Goal: Task Accomplishment & Management: Complete application form

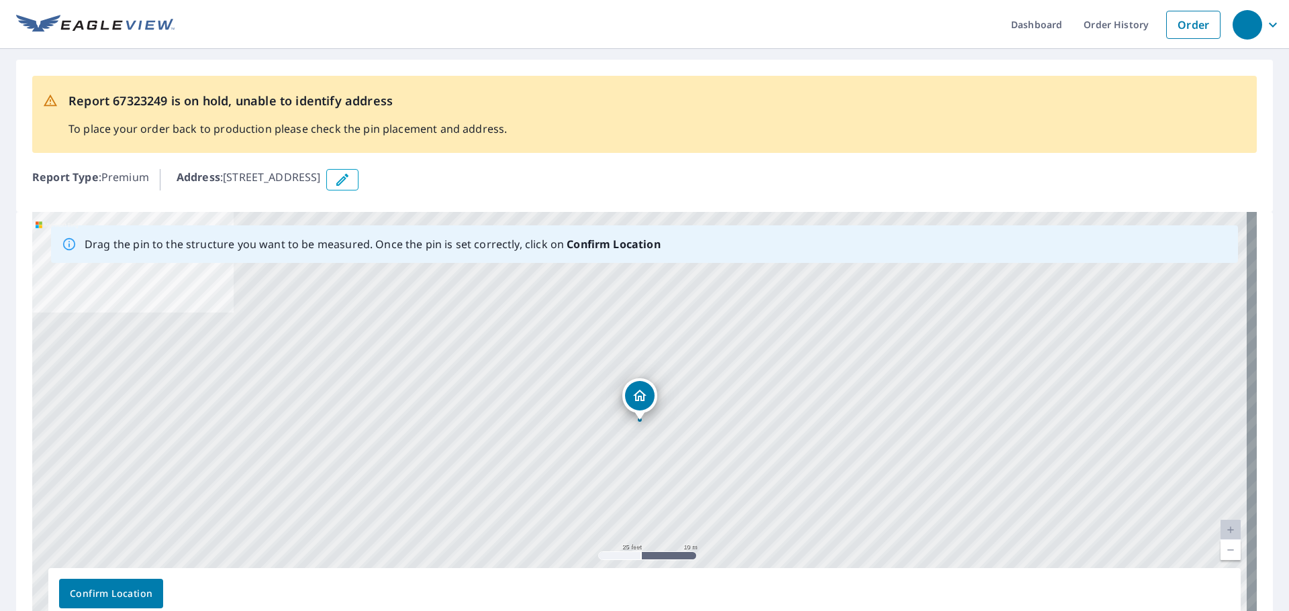
click at [321, 178] on p "Address : [STREET_ADDRESS]" at bounding box center [249, 179] width 144 height 21
click at [458, 178] on div "Address : [STREET_ADDRESS]" at bounding box center [717, 179] width 1080 height 21
click at [358, 178] on button "button" at bounding box center [342, 179] width 32 height 21
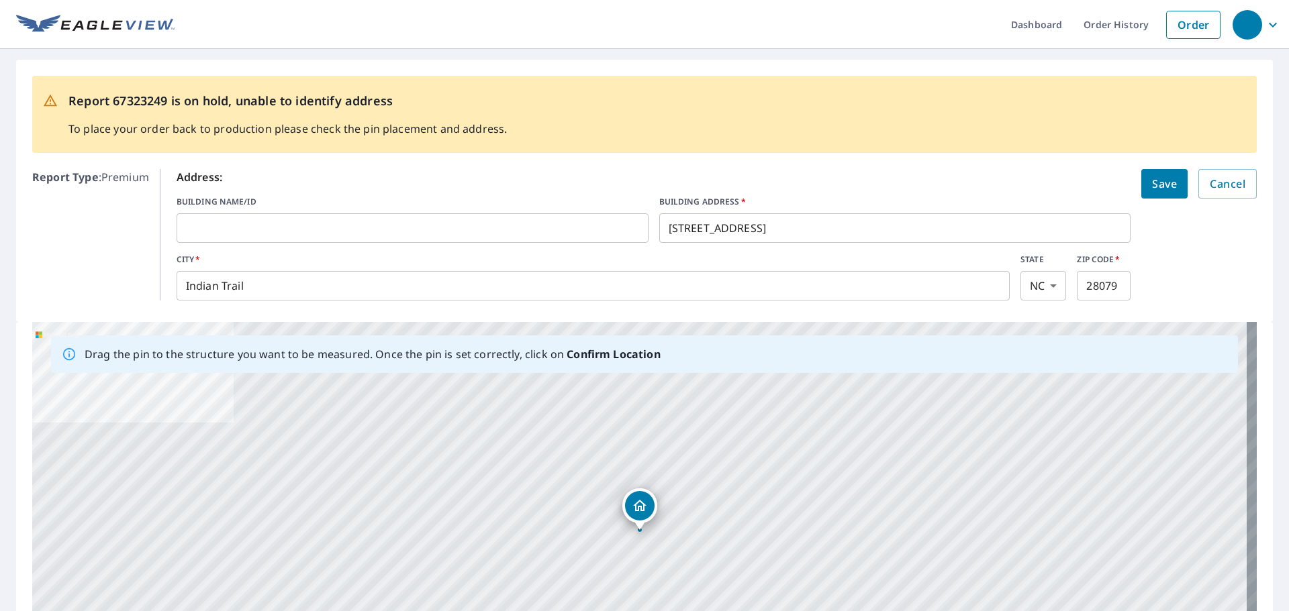
click at [789, 231] on input "[STREET_ADDRESS]" at bounding box center [895, 228] width 472 height 38
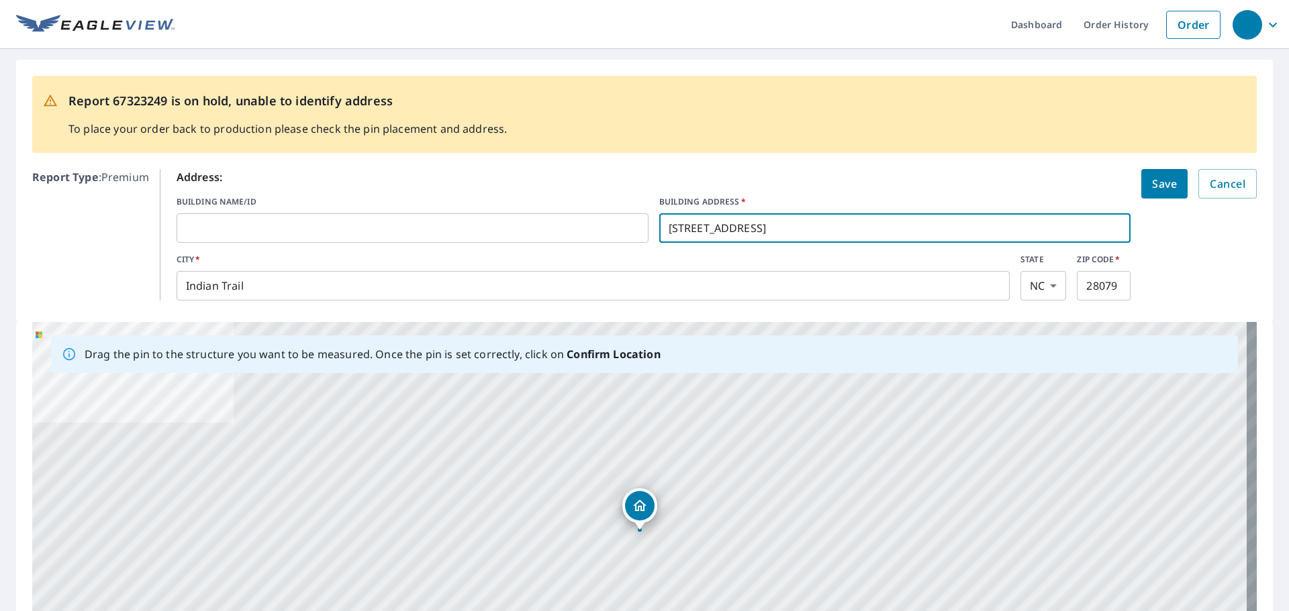
click at [751, 226] on input "[STREET_ADDRESS]" at bounding box center [895, 228] width 472 height 38
paste input "[STREET_ADDRESS]"
drag, startPoint x: 952, startPoint y: 233, endPoint x: 813, endPoint y: 232, distance: 138.9
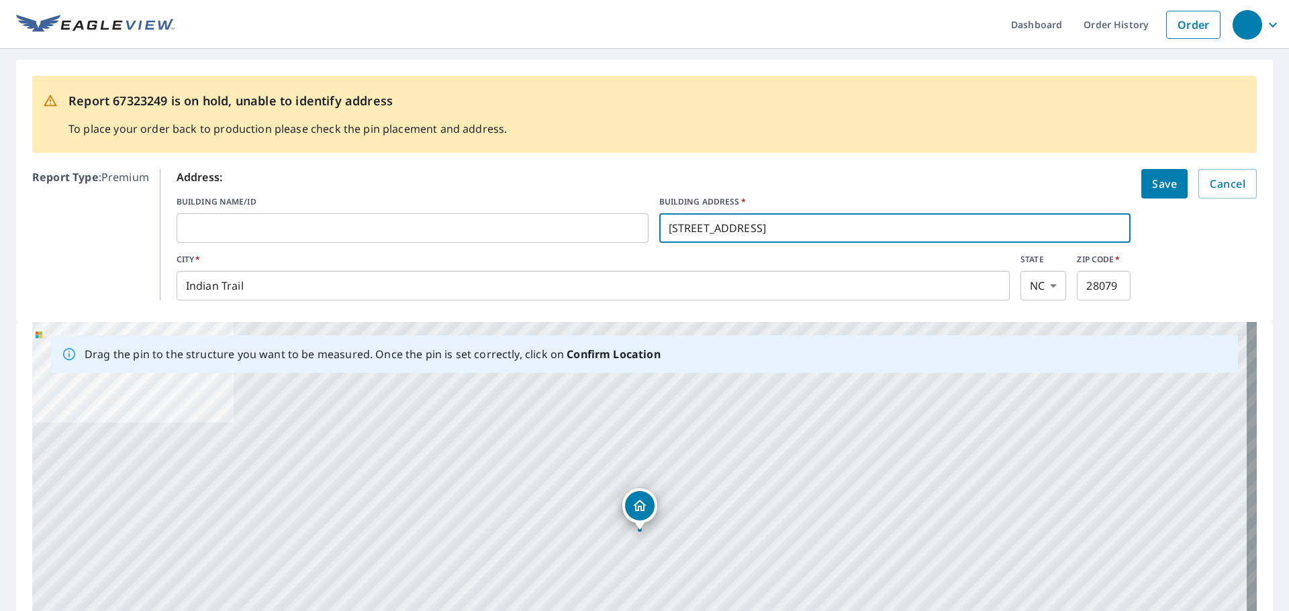
click at [813, 232] on input "[STREET_ADDRESS]" at bounding box center [895, 228] width 472 height 38
type input "[STREET_ADDRESS]"
click at [1142, 198] on button "Save" at bounding box center [1164, 184] width 46 height 30
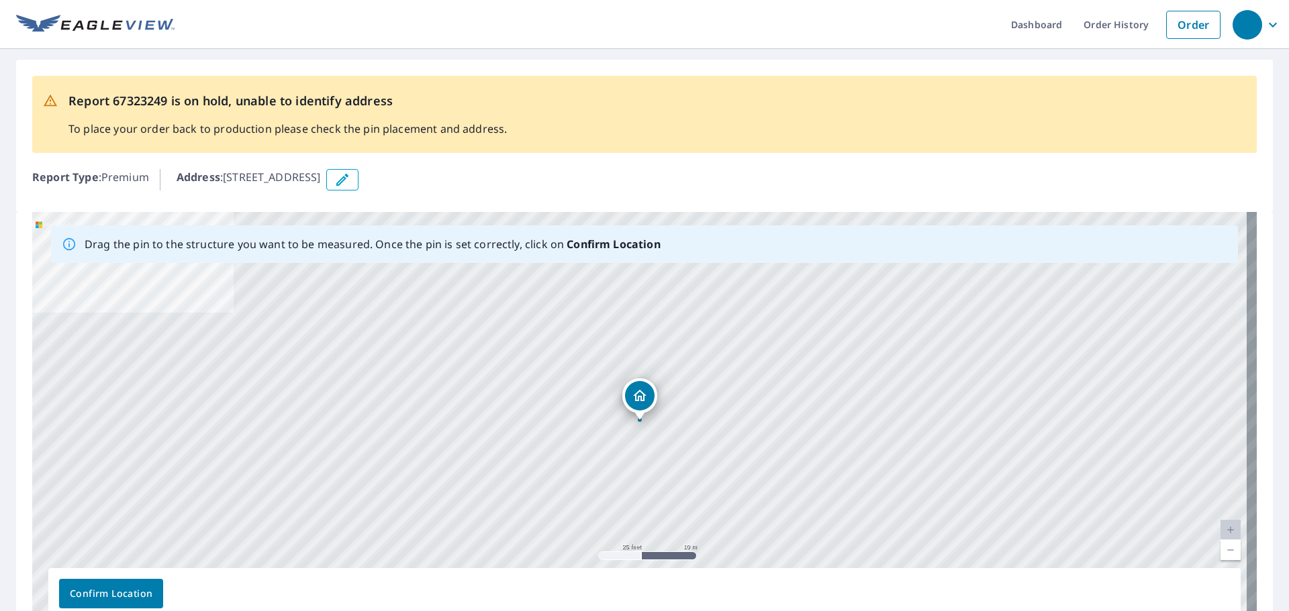
click at [116, 592] on span "Confirm Location" at bounding box center [111, 594] width 83 height 17
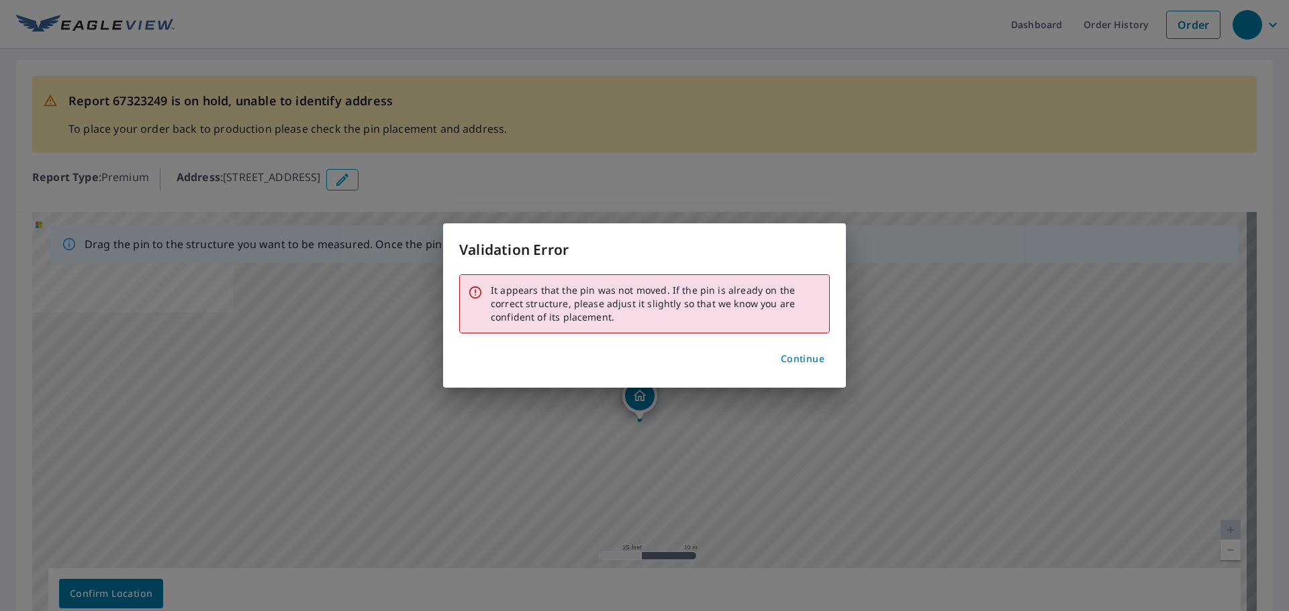
click at [811, 361] on span "Continue" at bounding box center [803, 359] width 44 height 17
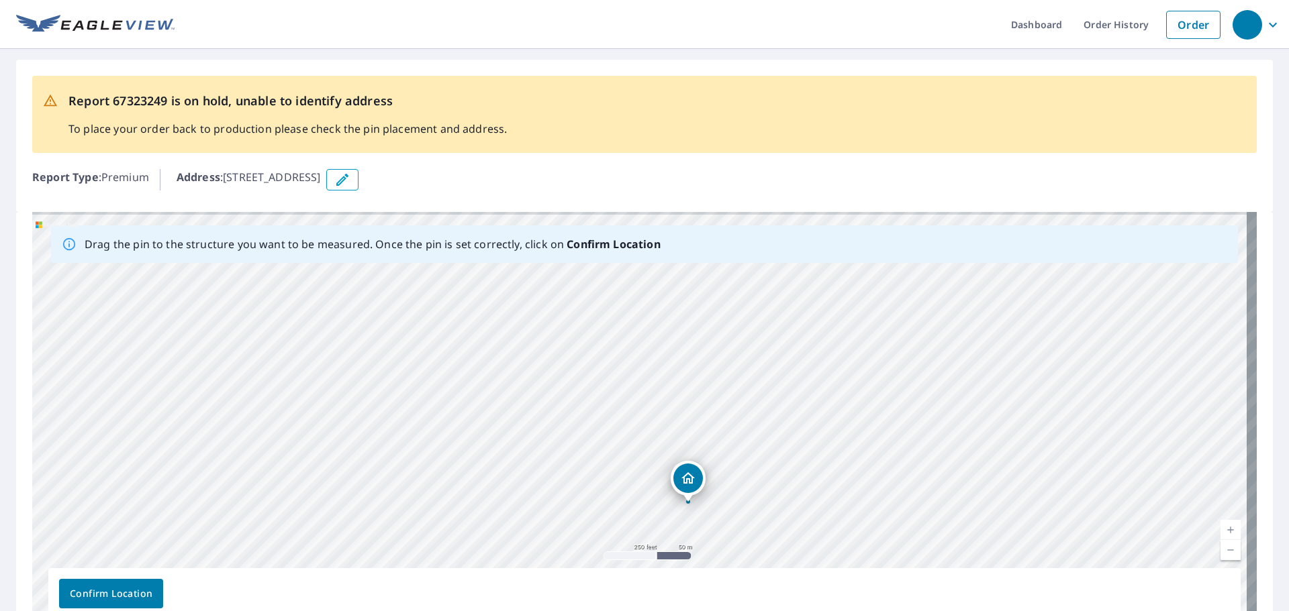
drag, startPoint x: 810, startPoint y: 372, endPoint x: 789, endPoint y: 464, distance: 93.8
click at [789, 464] on div "[STREET_ADDRESS]" at bounding box center [644, 422] width 1224 height 421
drag, startPoint x: 903, startPoint y: 379, endPoint x: 850, endPoint y: 393, distance: 55.5
click at [850, 393] on div "[STREET_ADDRESS]" at bounding box center [644, 422] width 1224 height 421
drag, startPoint x: 844, startPoint y: 401, endPoint x: 840, endPoint y: 422, distance: 21.9
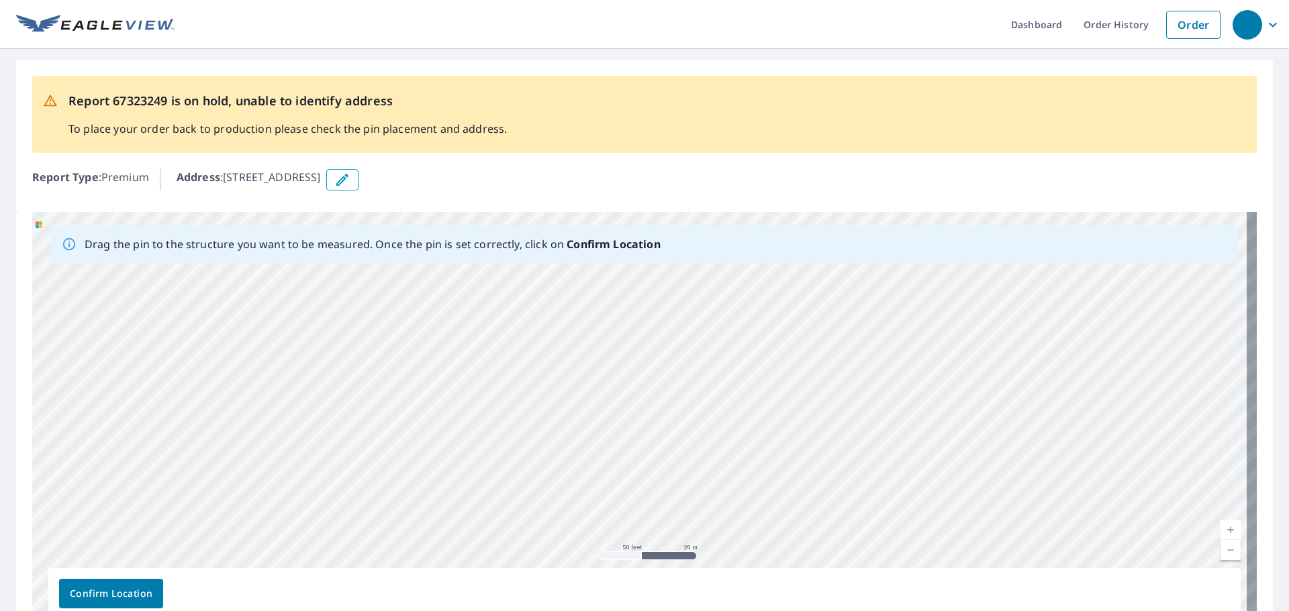
click at [840, 422] on div "[STREET_ADDRESS]" at bounding box center [644, 422] width 1224 height 421
drag, startPoint x: 570, startPoint y: 441, endPoint x: 515, endPoint y: 248, distance: 200.5
click at [515, 248] on div "Drag the pin to the structure you want to be measured. Once the pin is set corr…" at bounding box center [644, 422] width 1224 height 421
drag, startPoint x: 388, startPoint y: 368, endPoint x: 750, endPoint y: 267, distance: 376.3
click at [750, 267] on div "[STREET_ADDRESS]" at bounding box center [644, 422] width 1224 height 421
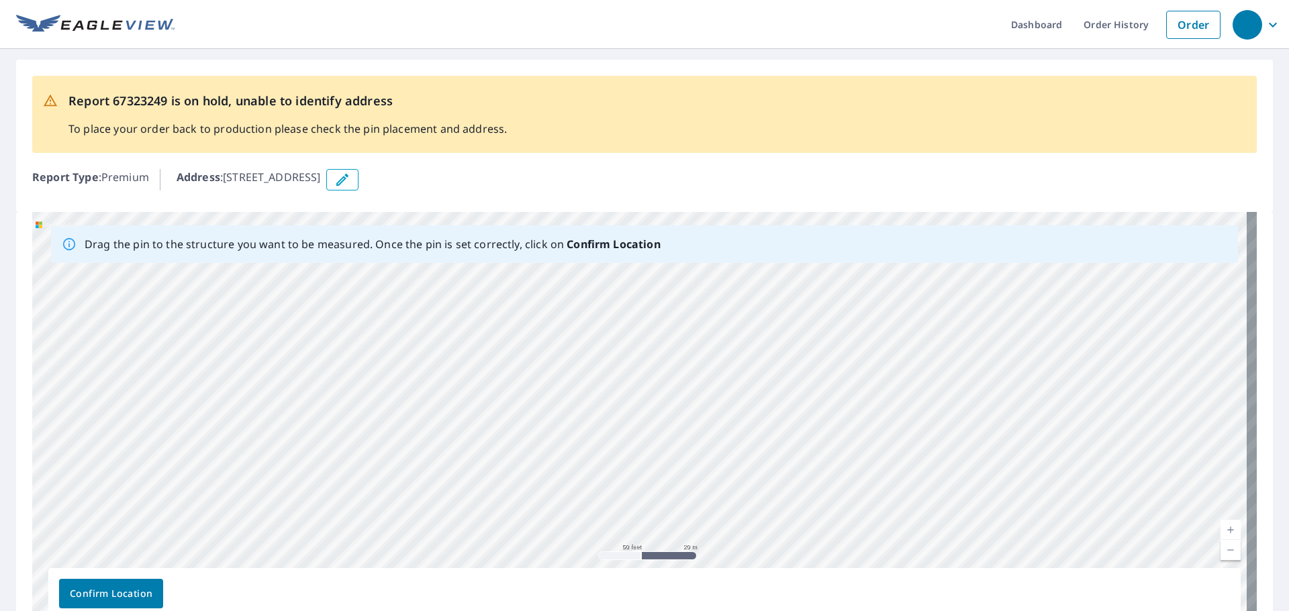
drag, startPoint x: 677, startPoint y: 403, endPoint x: 699, endPoint y: 631, distance: 228.5
click at [699, 611] on html "Dashboard Order History Order Report 67323249 is on hold, unable to identify ad…" at bounding box center [644, 305] width 1289 height 611
drag, startPoint x: 630, startPoint y: 436, endPoint x: 647, endPoint y: 340, distance: 98.1
click at [647, 340] on div "[STREET_ADDRESS]" at bounding box center [644, 422] width 1224 height 421
drag, startPoint x: 519, startPoint y: 403, endPoint x: 719, endPoint y: 290, distance: 229.9
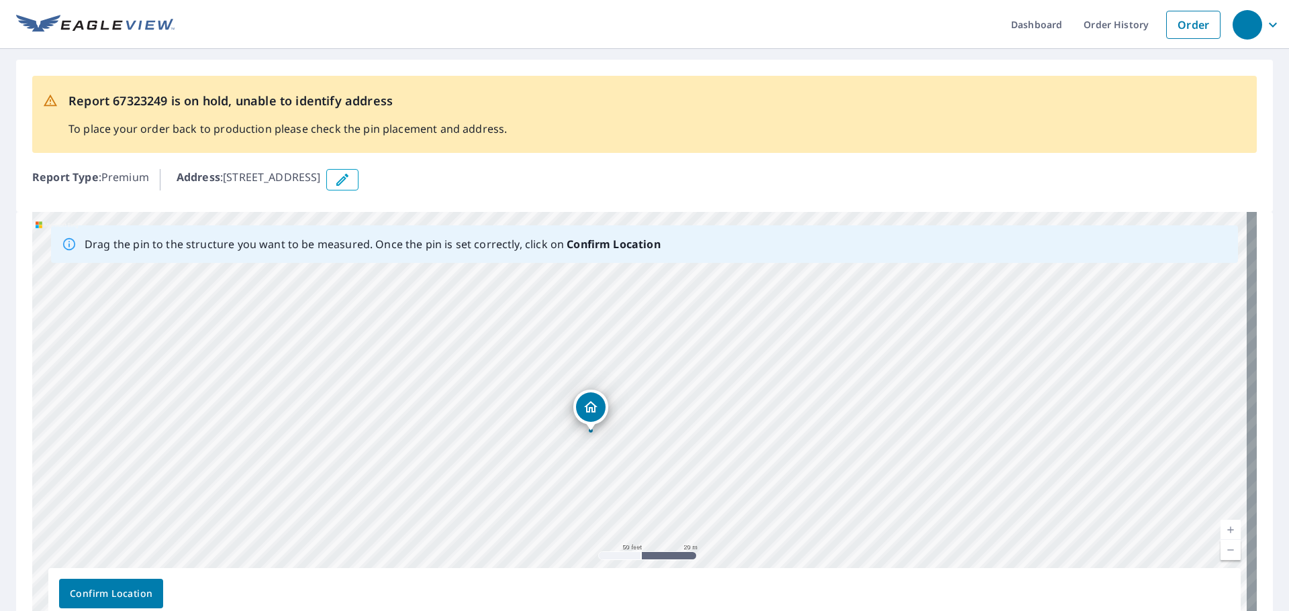
drag, startPoint x: 618, startPoint y: 509, endPoint x: 597, endPoint y: 403, distance: 108.7
click at [597, 403] on div "[STREET_ADDRESS]" at bounding box center [644, 422] width 1224 height 421
click at [136, 586] on span "Confirm Location" at bounding box center [111, 594] width 83 height 17
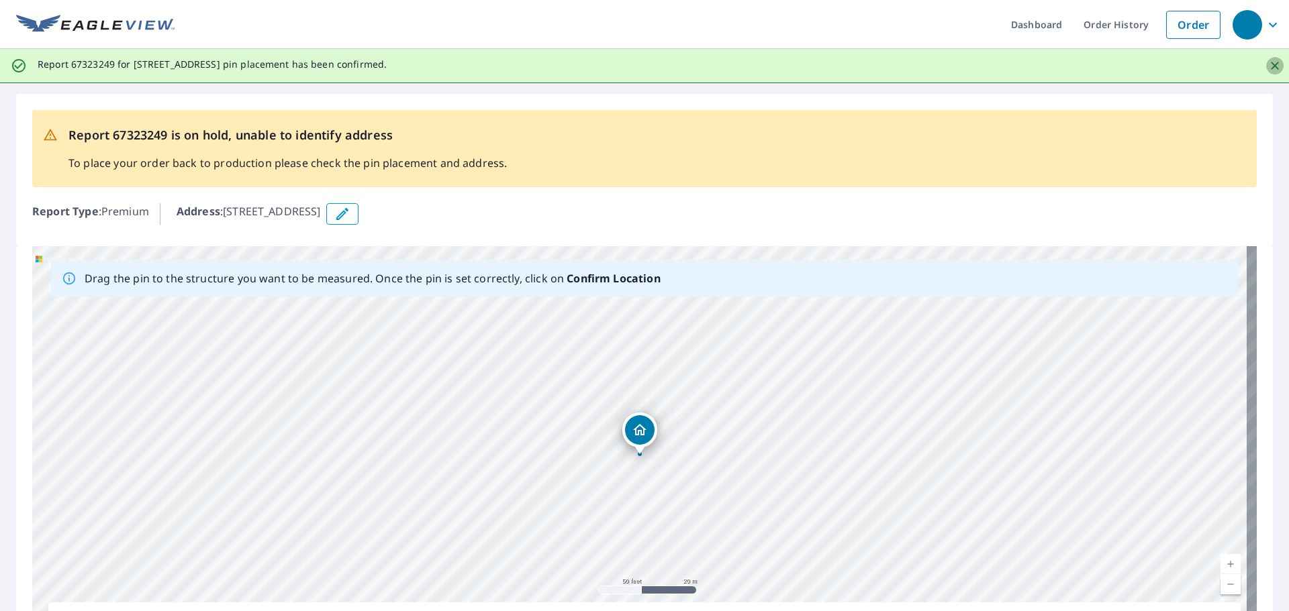
click at [1268, 60] on icon "Close" at bounding box center [1274, 65] width 13 height 13
